Goal: Task Accomplishment & Management: Manage account settings

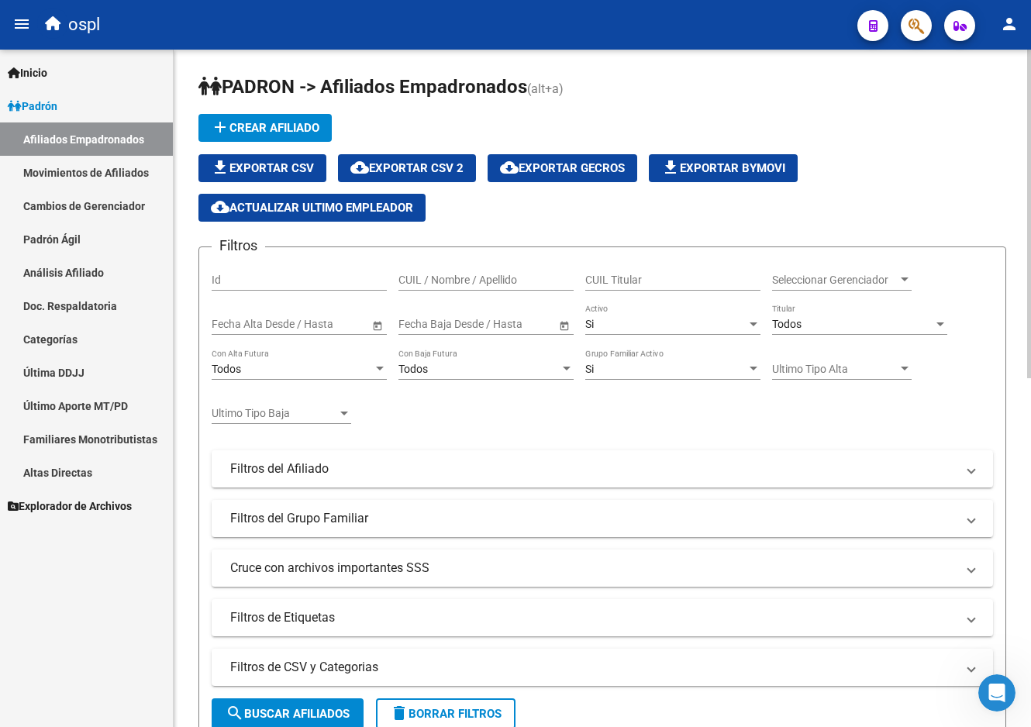
click at [663, 267] on div "CUIL Titular" at bounding box center [672, 275] width 175 height 31
paste input "24385158811"
click at [633, 274] on input "24385158811" at bounding box center [672, 280] width 175 height 13
paste input "0339140635"
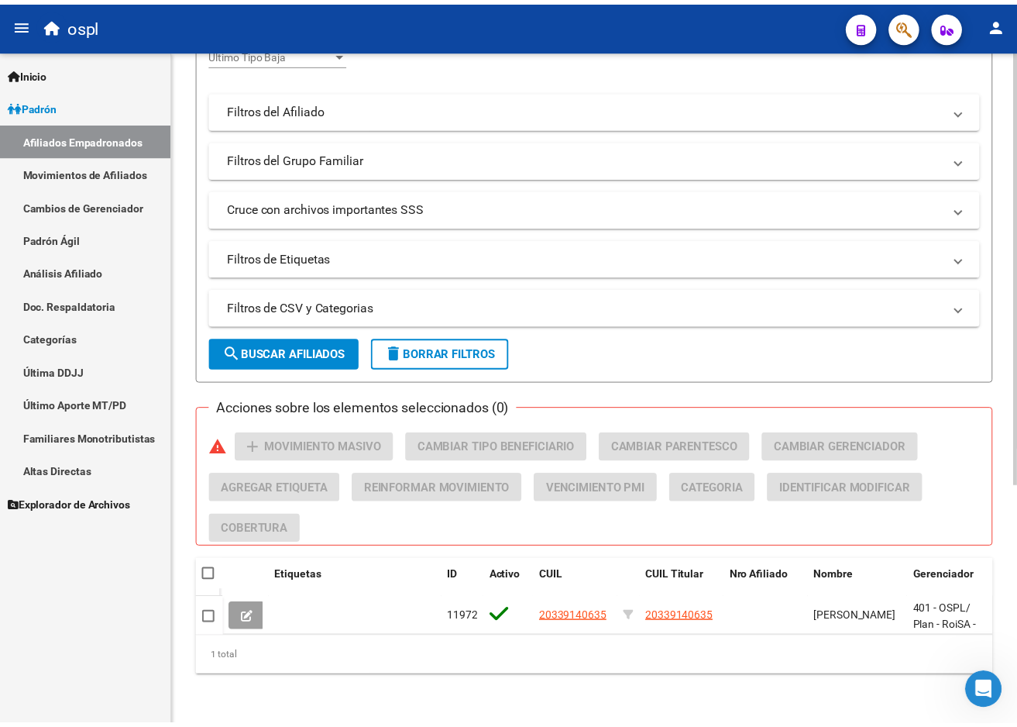
scroll to position [372, 0]
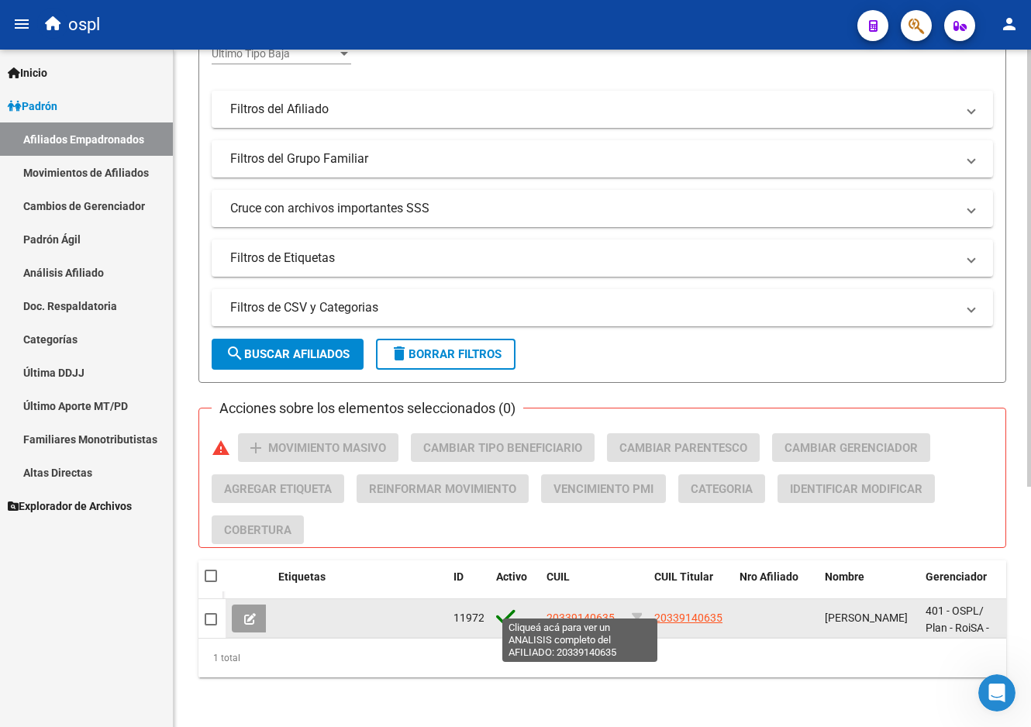
type input "20339140635"
click at [590, 611] on span "20339140635" at bounding box center [580, 617] width 68 height 12
type textarea "20339140635"
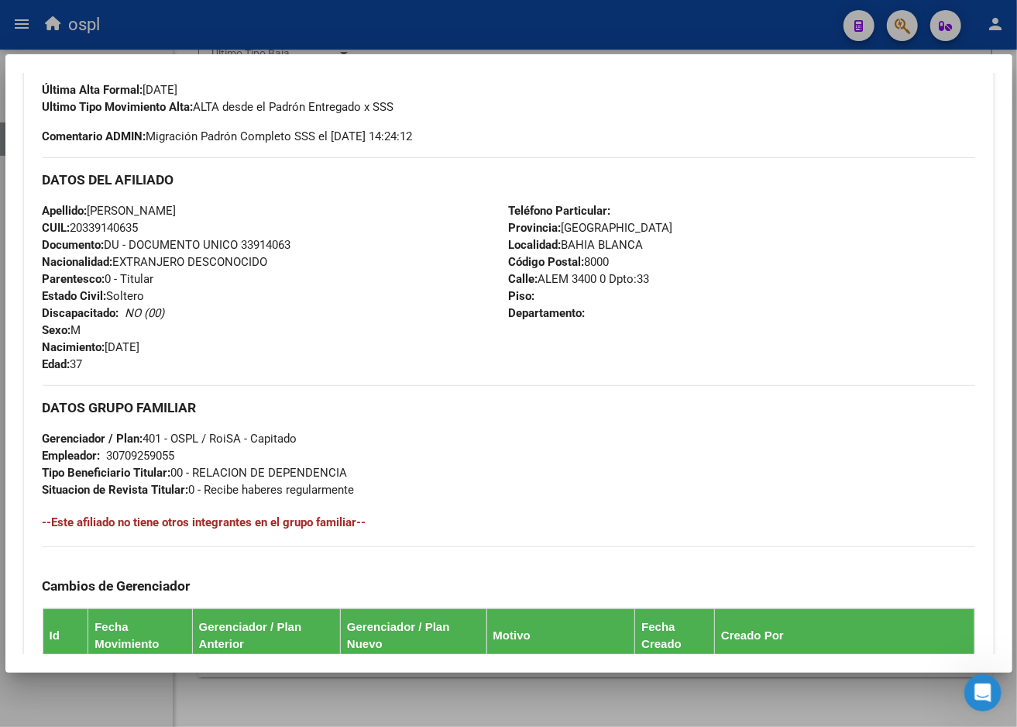
scroll to position [0, 0]
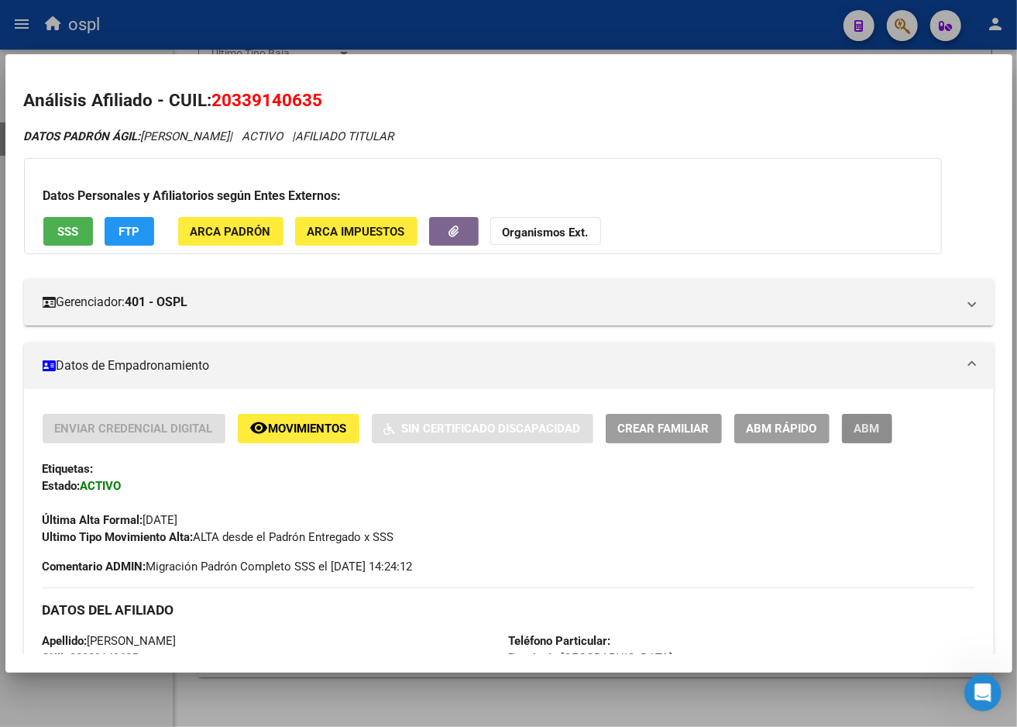
click at [845, 430] on button "ABM" at bounding box center [867, 428] width 50 height 29
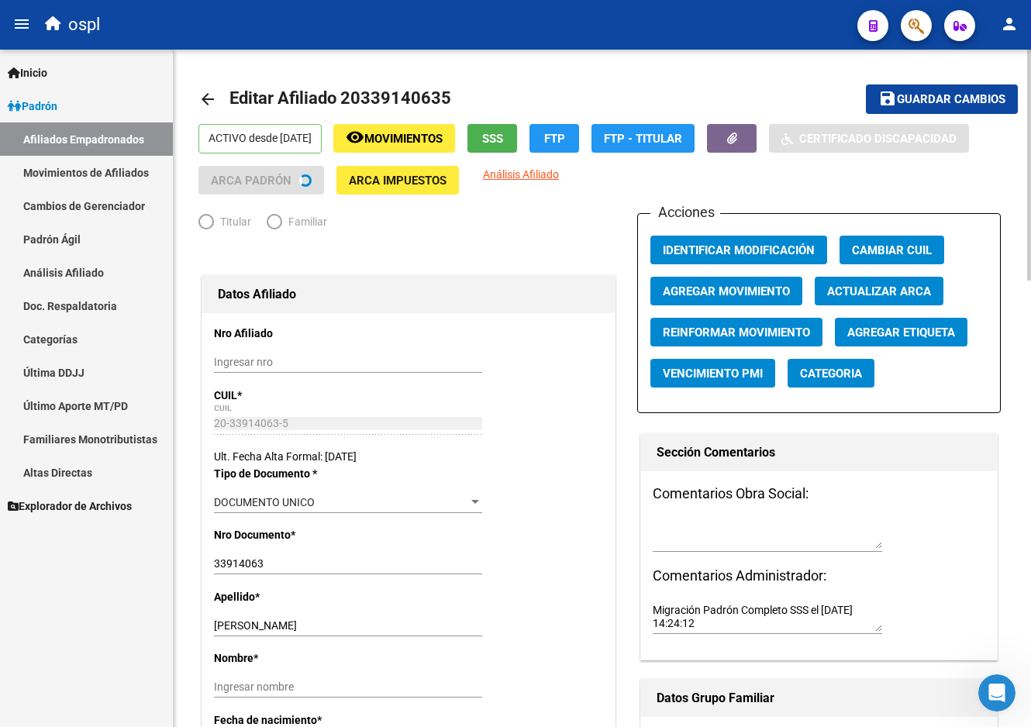
radio input "true"
type input "30-70925905-5"
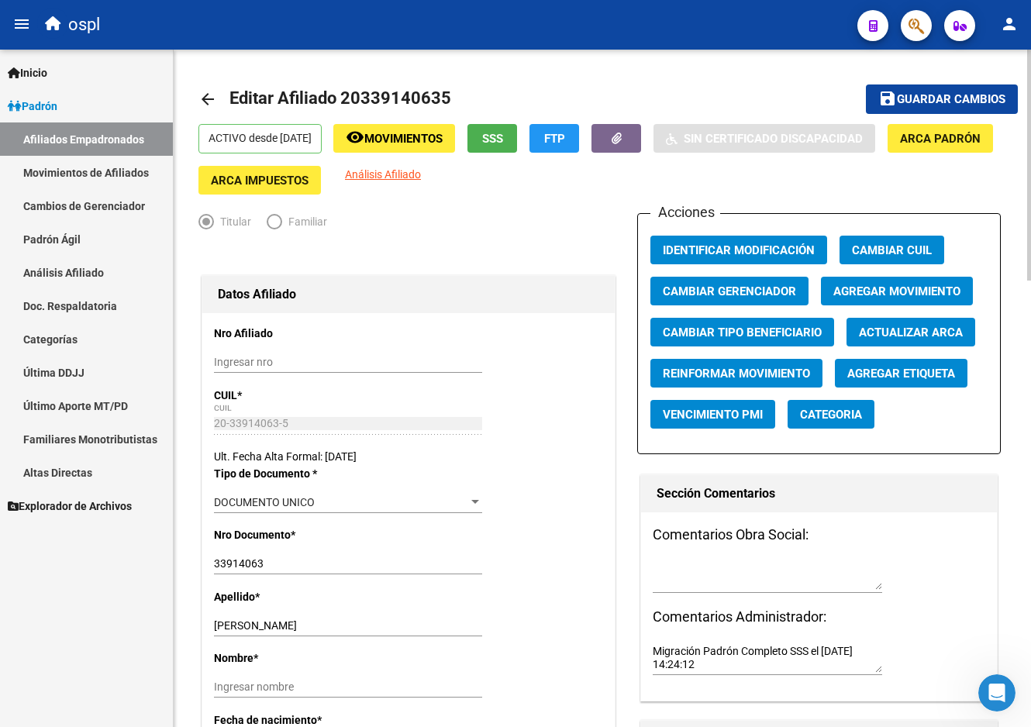
click at [899, 284] on span "Agregar Movimiento" at bounding box center [896, 291] width 127 height 14
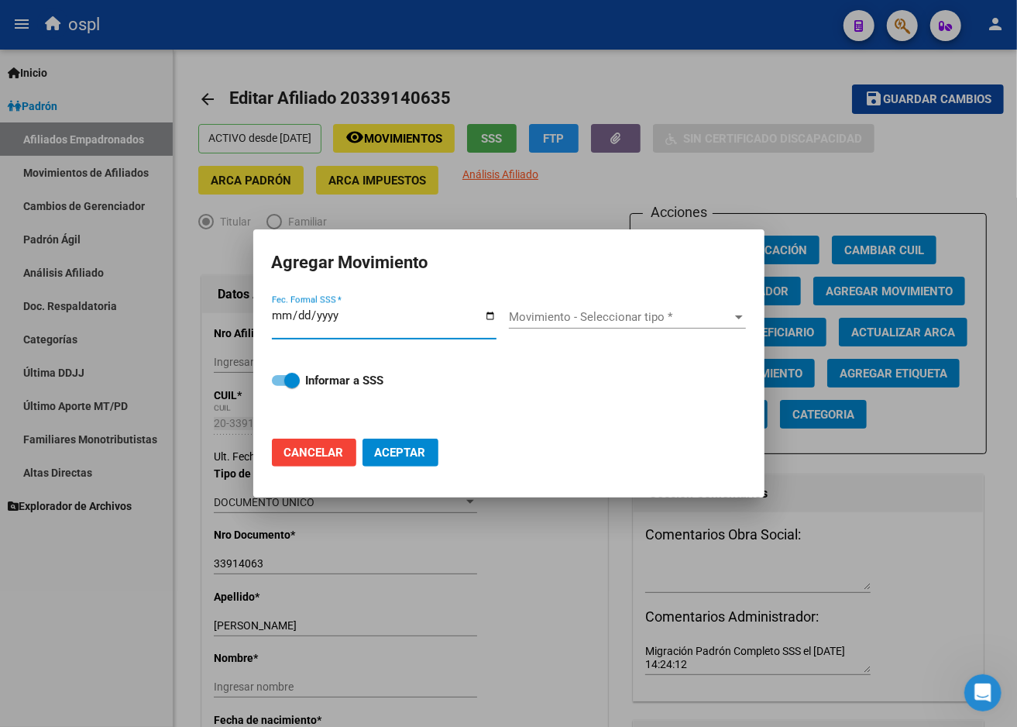
click at [478, 314] on input "Fec. Formal SSS *" at bounding box center [384, 321] width 225 height 25
click at [489, 314] on input "Fec. Formal SSS *" at bounding box center [384, 321] width 225 height 25
type input "[DATE]"
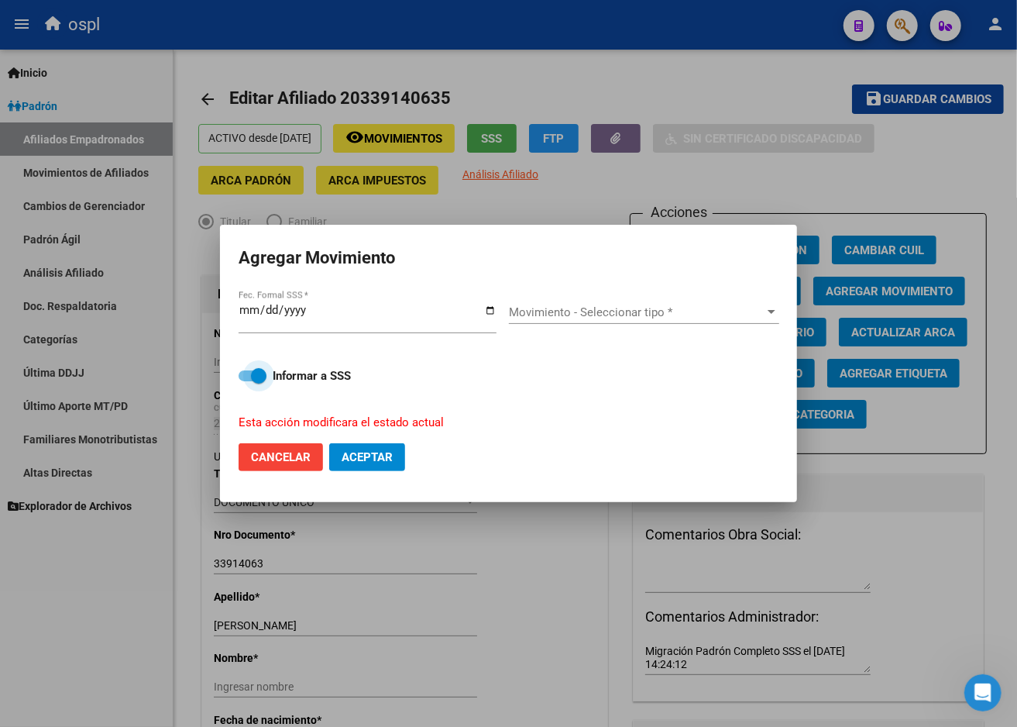
click at [267, 375] on span at bounding box center [258, 375] width 15 height 15
click at [246, 381] on input "Informar a SSS" at bounding box center [246, 381] width 1 height 1
checkbox input "false"
click at [591, 307] on span "Movimiento - Seleccionar tipo *" at bounding box center [637, 312] width 256 height 14
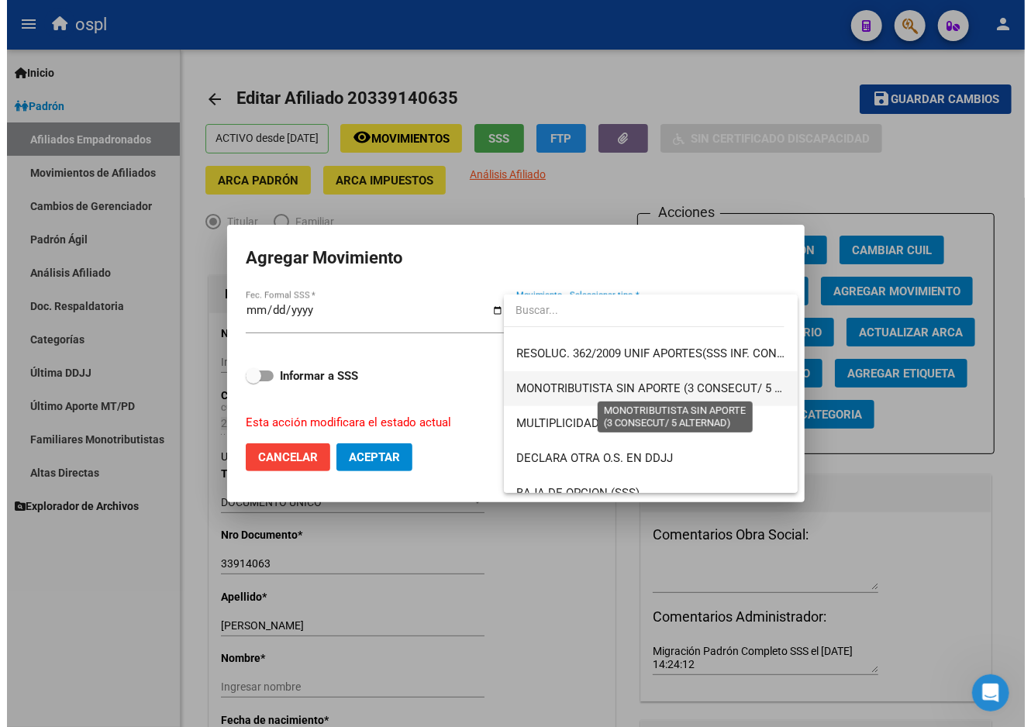
scroll to position [602, 0]
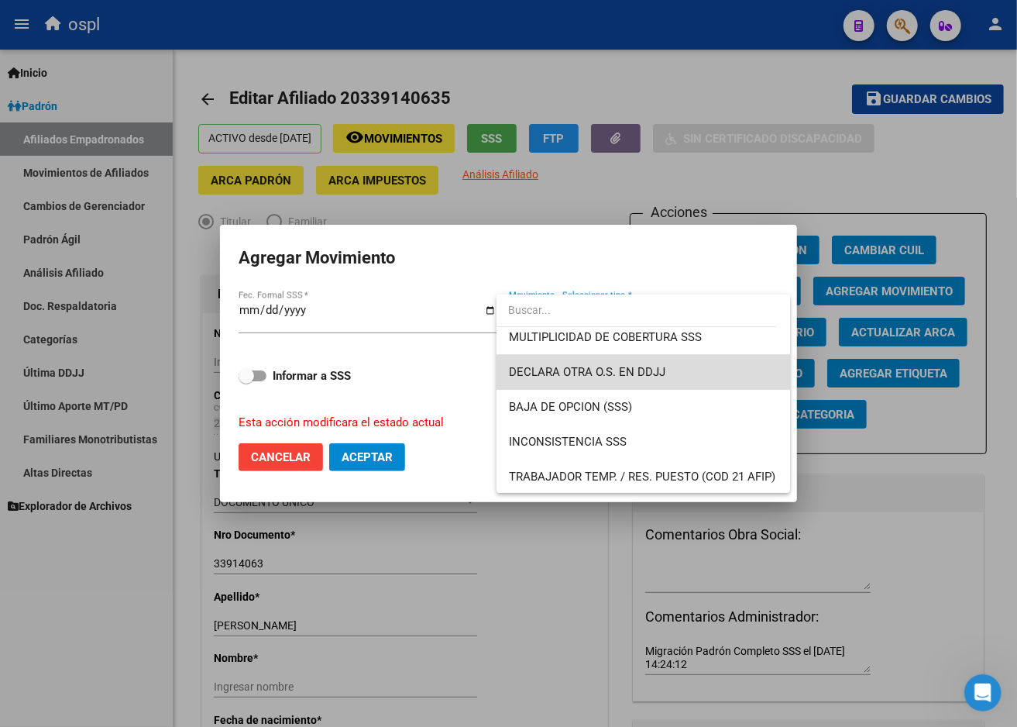
click at [673, 385] on span "DECLARA OTRA O.S. EN DDJJ" at bounding box center [643, 372] width 269 height 35
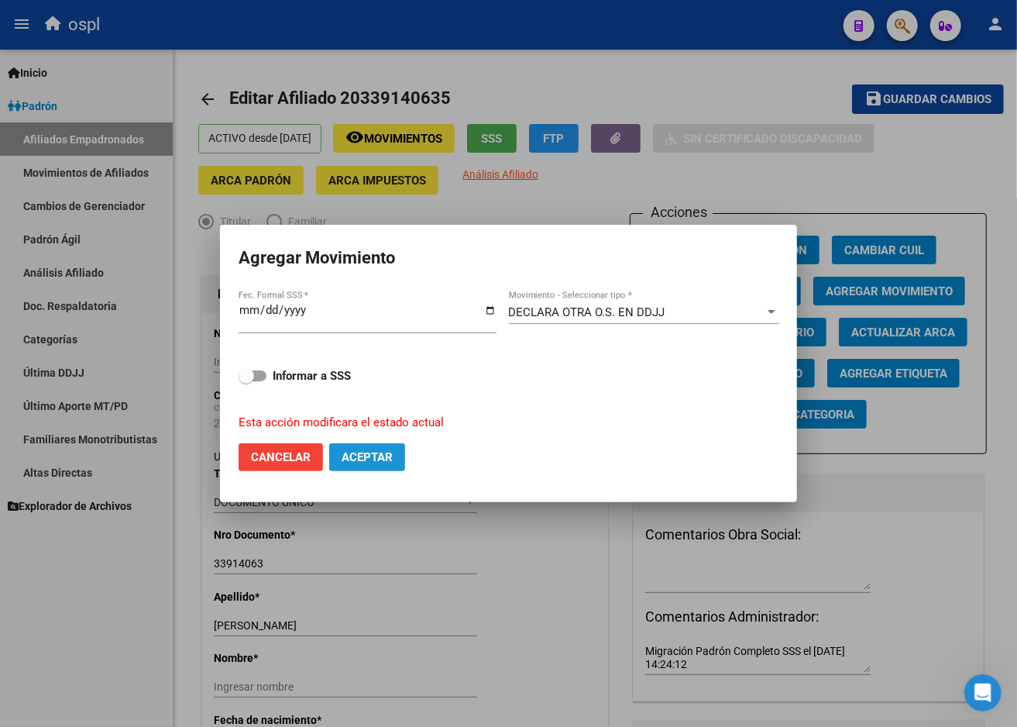
click at [392, 455] on span "Aceptar" at bounding box center [367, 457] width 51 height 14
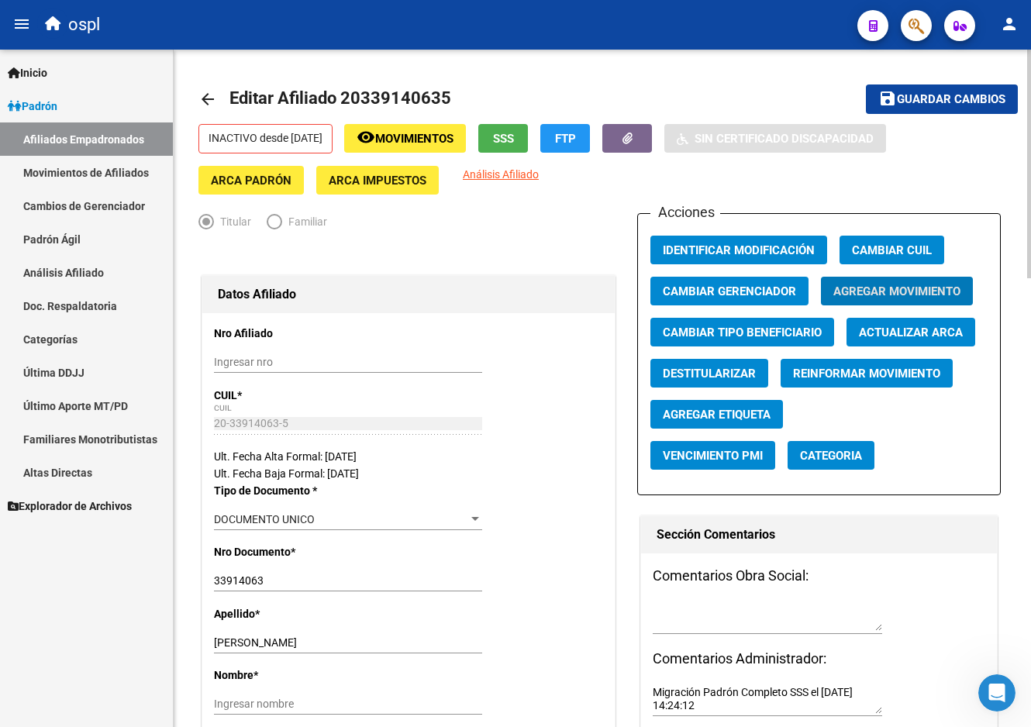
drag, startPoint x: 550, startPoint y: 2, endPoint x: 452, endPoint y: 87, distance: 129.7
click at [452, 87] on h1 "Editar Afiliado 20339140635" at bounding box center [341, 99] width 225 height 31
